Goal: Information Seeking & Learning: Learn about a topic

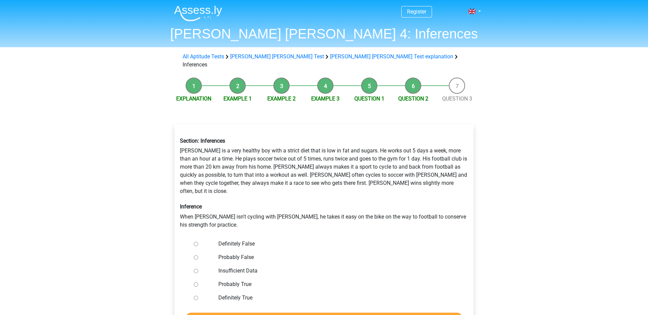
click at [196, 80] on li "Explanation" at bounding box center [194, 90] width 44 height 25
click at [343, 56] on link "[PERSON_NAME] [PERSON_NAME] Test explanation" at bounding box center [391, 56] width 123 height 6
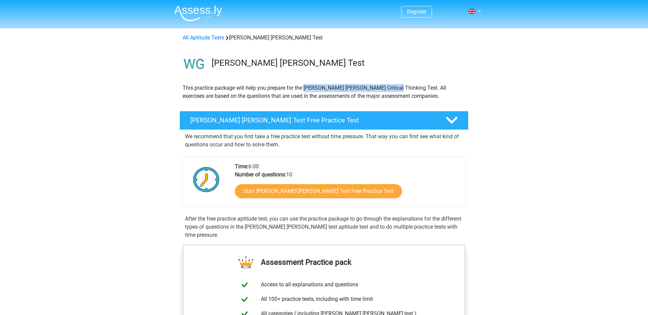
drag, startPoint x: 305, startPoint y: 88, endPoint x: 390, endPoint y: 90, distance: 85.7
click at [390, 90] on p "This practice package will help you prepare for the Watson Glaser Critical Thin…" at bounding box center [323, 92] width 283 height 16
copy p "Watson Glaser Critical Thinking Test"
